Goal: Browse casually

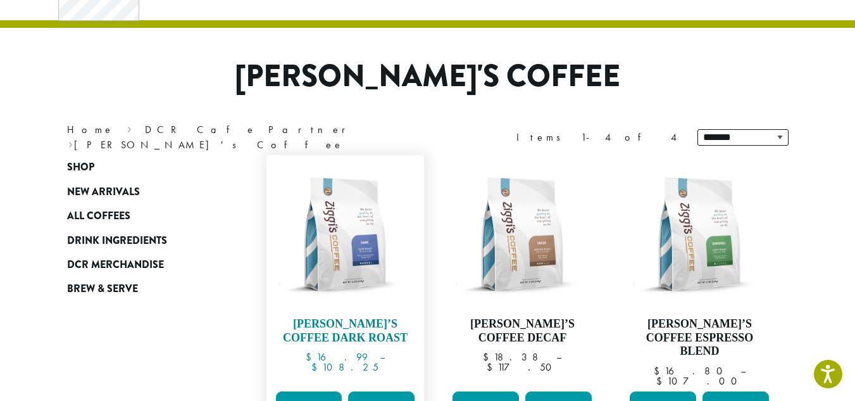
scroll to position [96, 0]
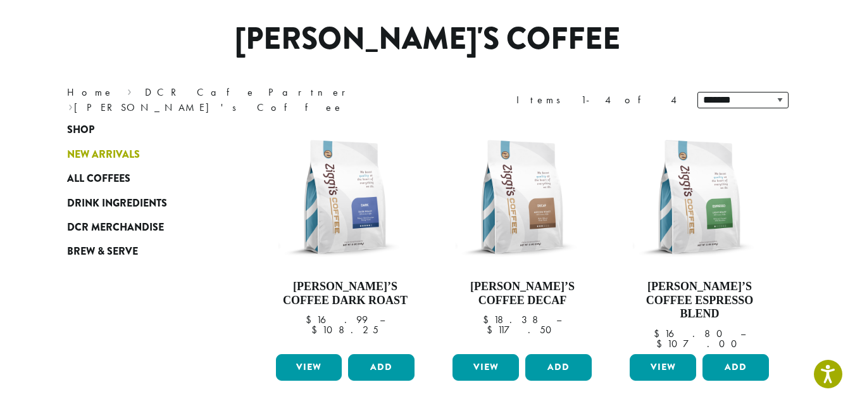
click at [84, 158] on span "New Arrivals" at bounding box center [103, 155] width 73 height 16
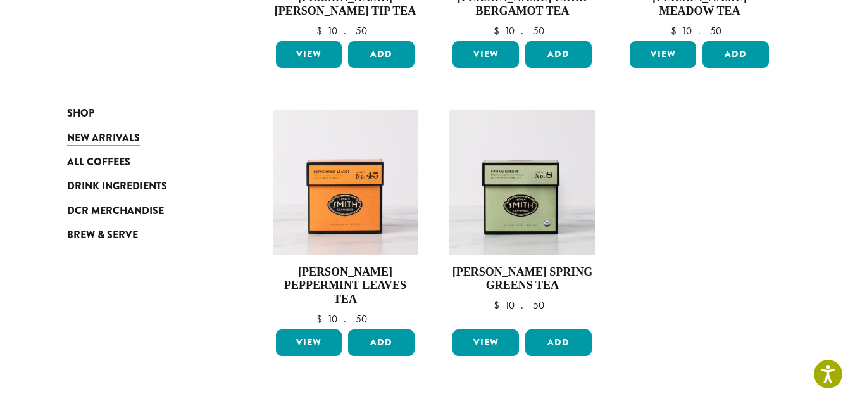
scroll to position [937, 0]
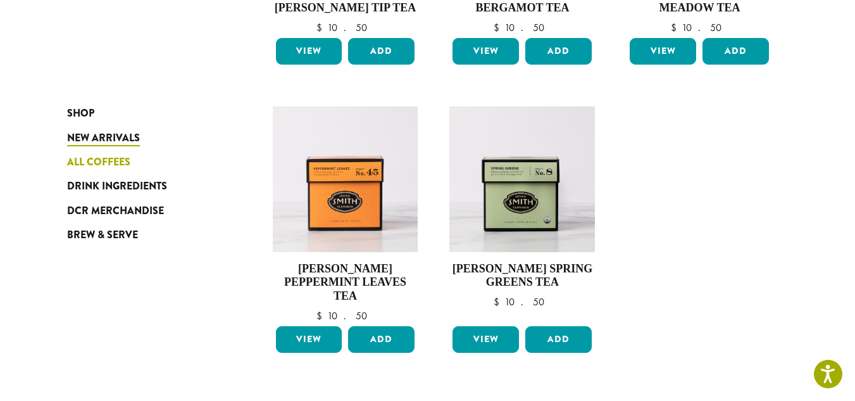
click at [124, 169] on span "All Coffees" at bounding box center [98, 162] width 63 height 16
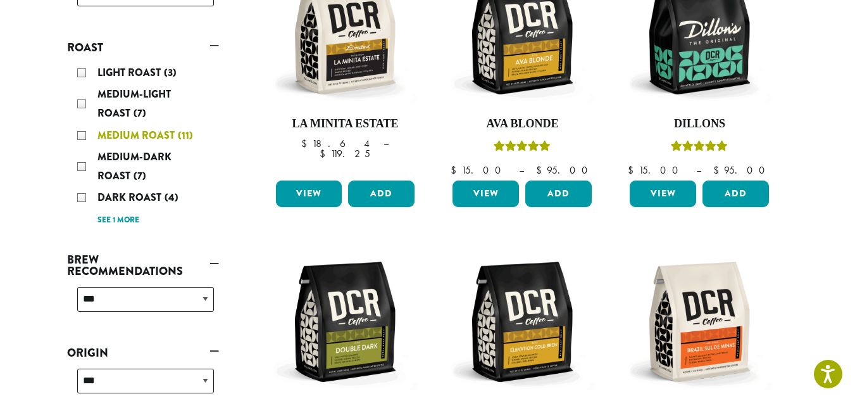
click at [149, 138] on span "Medium Roast" at bounding box center [137, 135] width 80 height 15
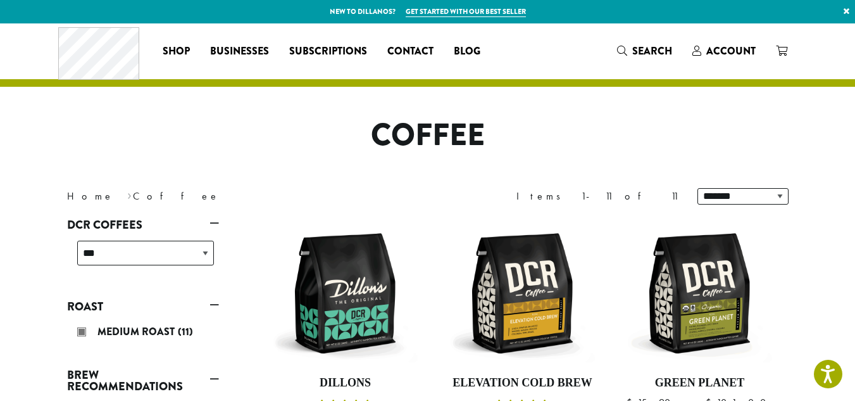
scroll to position [259, 0]
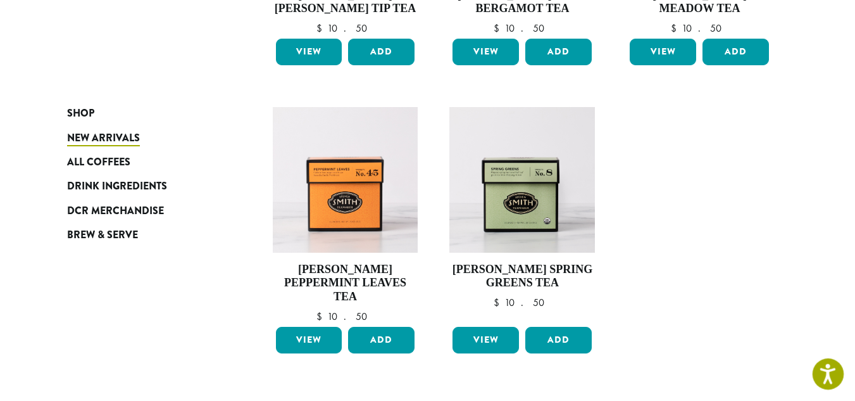
click at [825, 371] on icon "Open accessiBe: accessibility options, statement and help" at bounding box center [827, 376] width 15 height 16
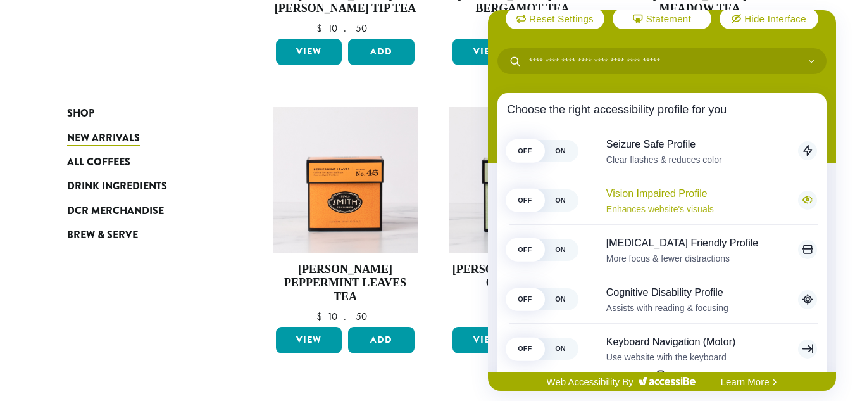
scroll to position [69, 0]
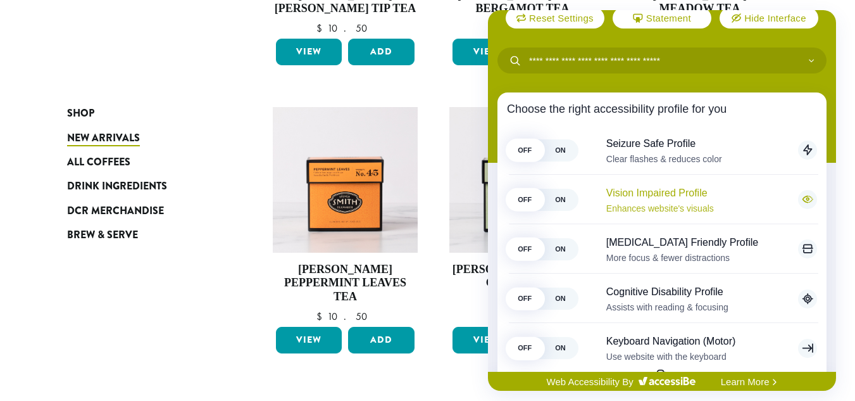
click at [663, 191] on span "Vision Impaired Profile" at bounding box center [695, 193] width 179 height 12
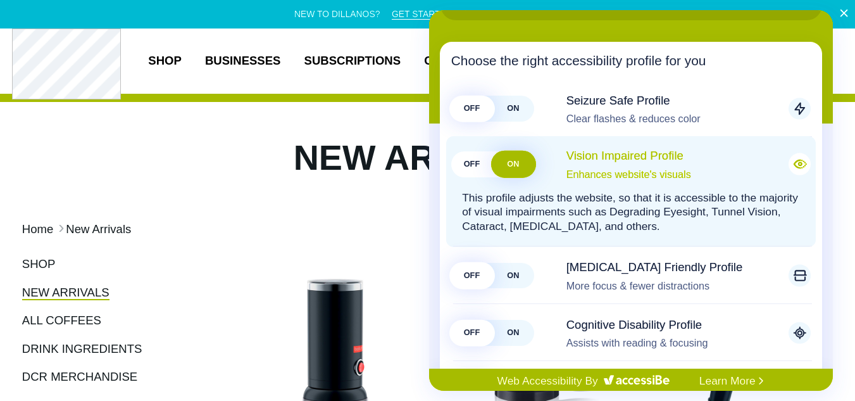
scroll to position [126, 0]
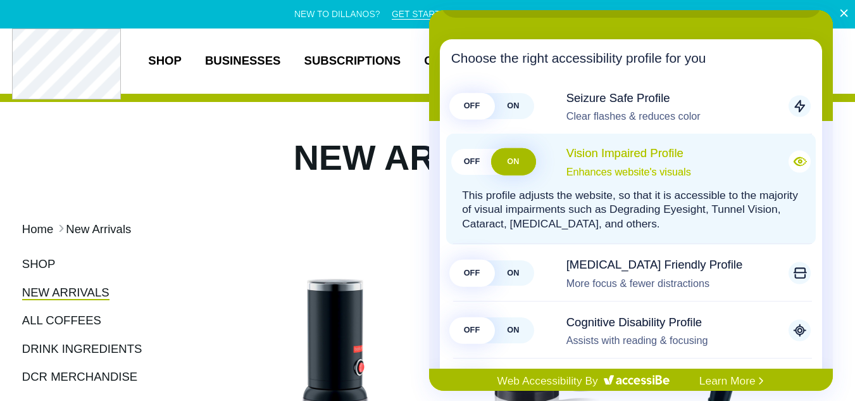
click at [465, 155] on span "OFF" at bounding box center [471, 162] width 41 height 26
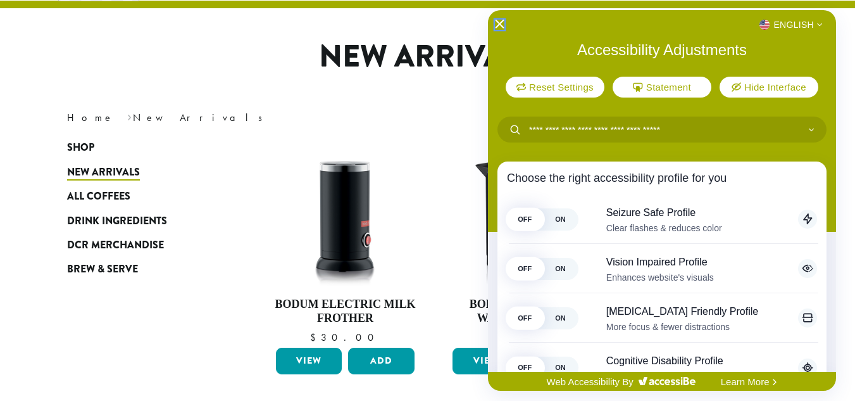
click at [497, 20] on icon "Close Accessibility Interface" at bounding box center [499, 24] width 9 height 9
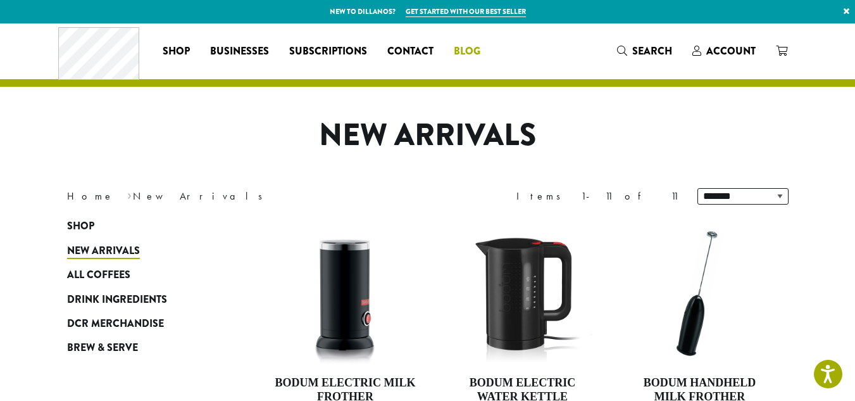
click at [466, 49] on span "Blog" at bounding box center [467, 52] width 27 height 16
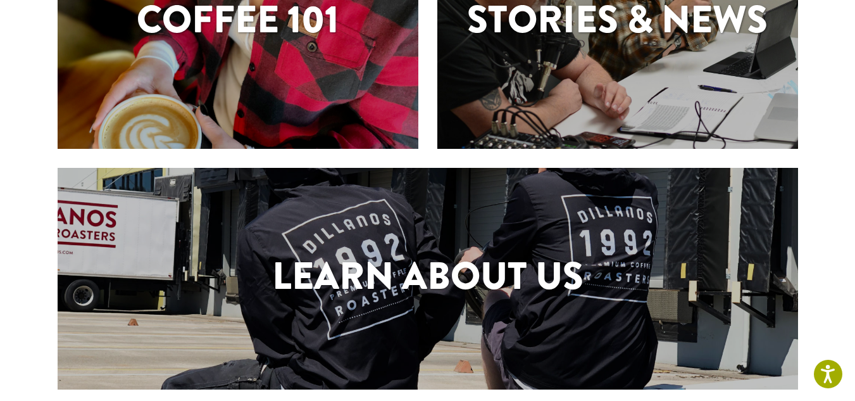
scroll to position [643, 0]
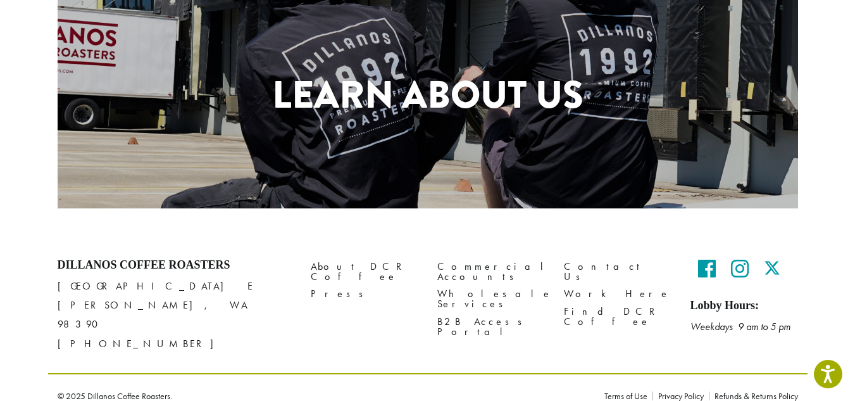
click at [680, 133] on div "Learn About Us" at bounding box center [428, 97] width 740 height 221
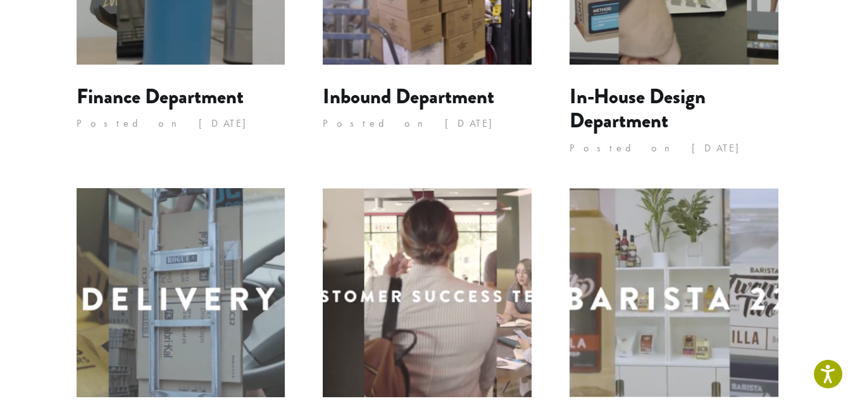
scroll to position [1021, 0]
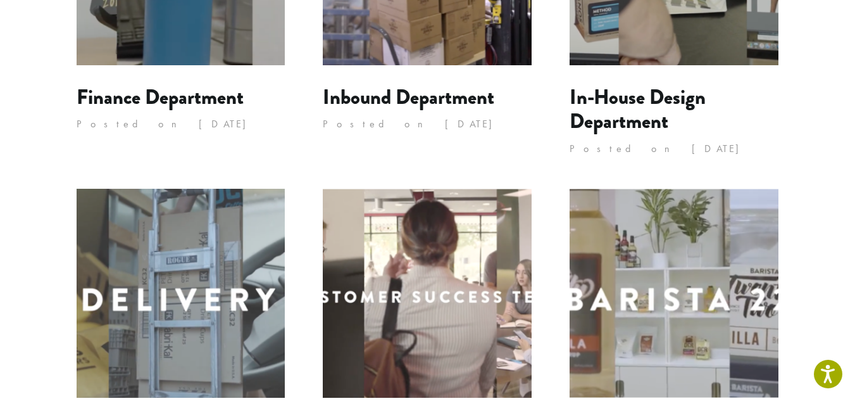
click at [378, 259] on img at bounding box center [427, 293] width 209 height 209
